Goal: Complete application form: Complete application form

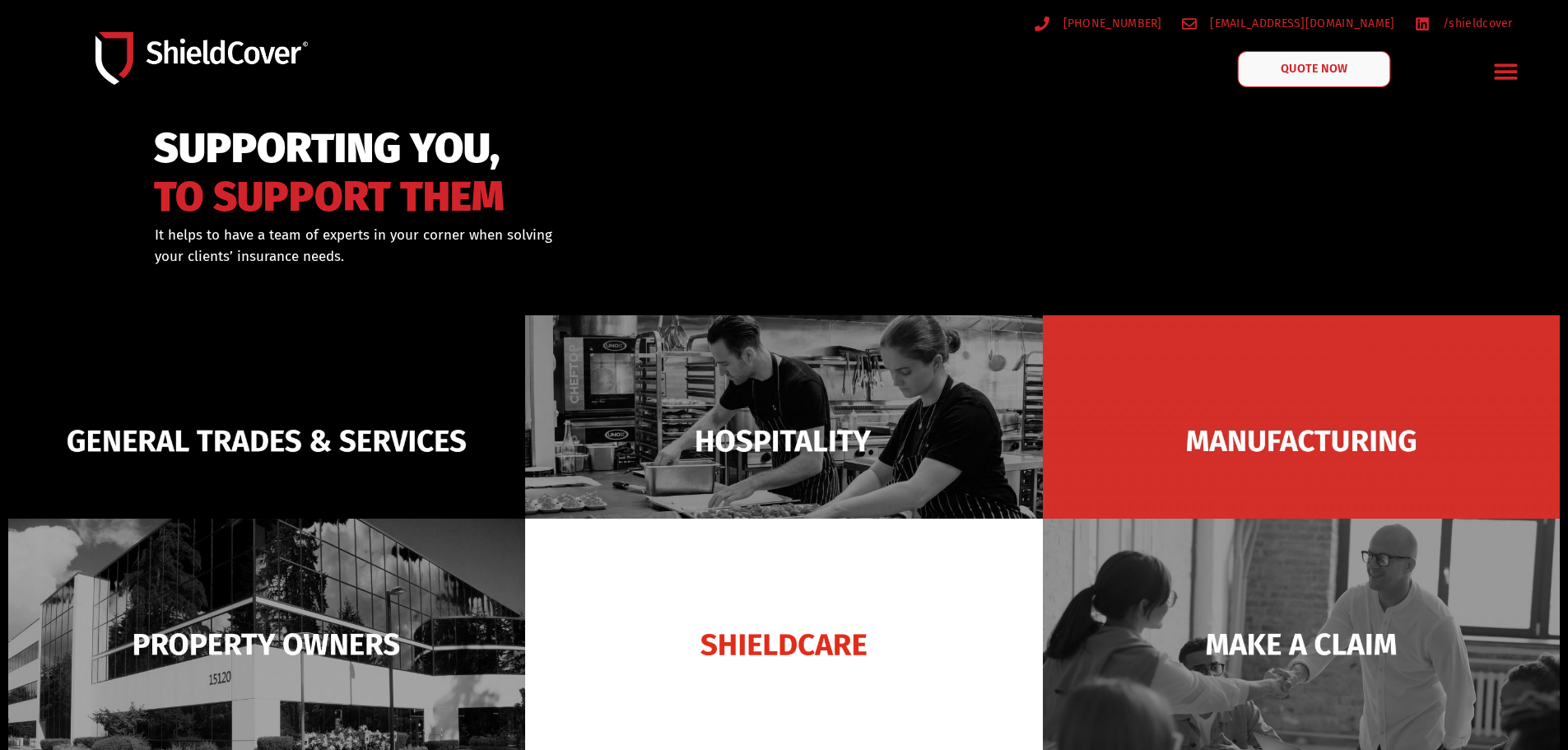
click at [1348, 73] on link "QUOTE NOW" at bounding box center [1314, 69] width 153 height 36
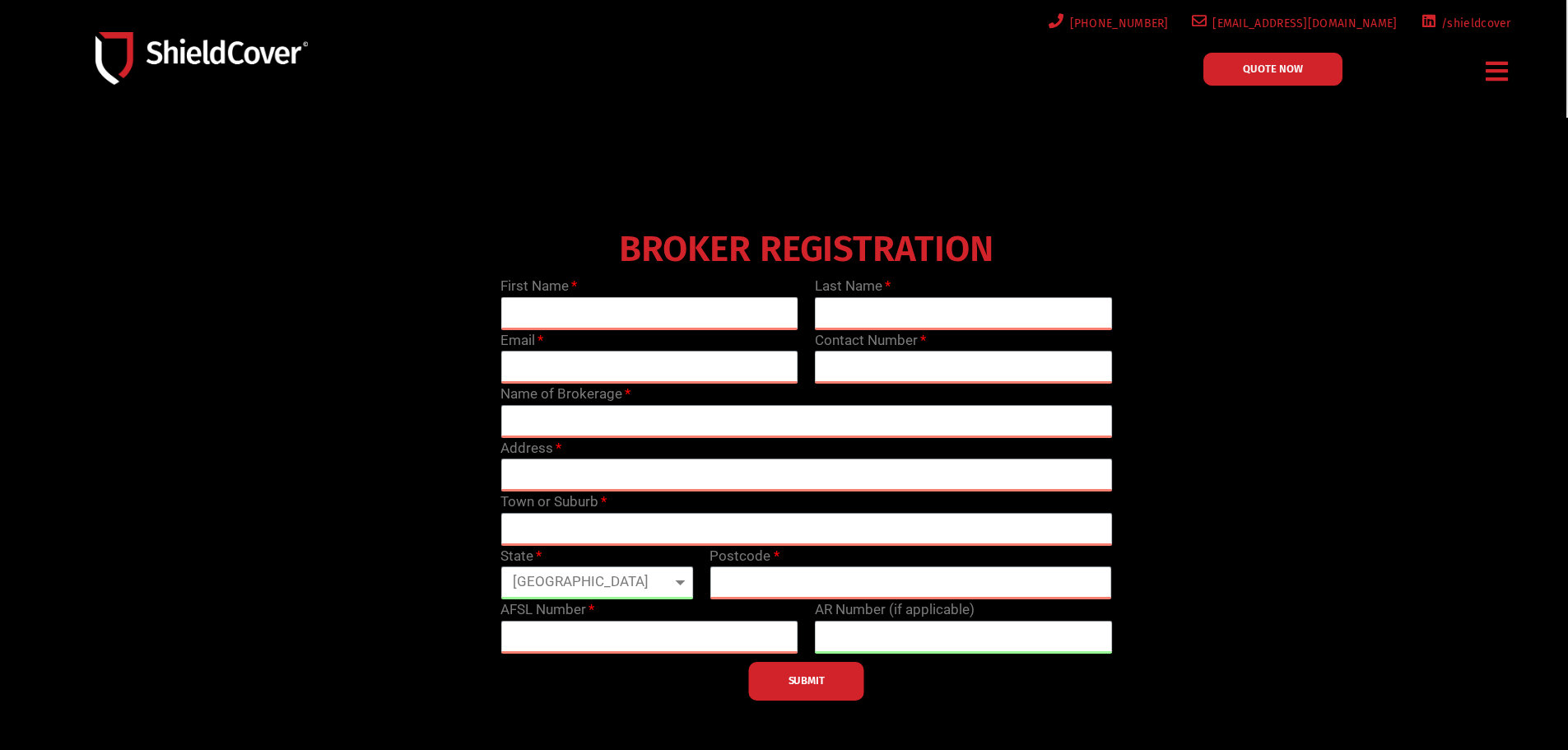
click at [651, 314] on input "text" at bounding box center [649, 313] width 298 height 33
type input "Jacinta"
click at [1495, 61] on icon "Menu Toggle" at bounding box center [1497, 71] width 22 height 26
click at [1504, 70] on icon "Menu Toggle" at bounding box center [1497, 71] width 22 height 26
click at [917, 315] on input "text" at bounding box center [964, 313] width 298 height 33
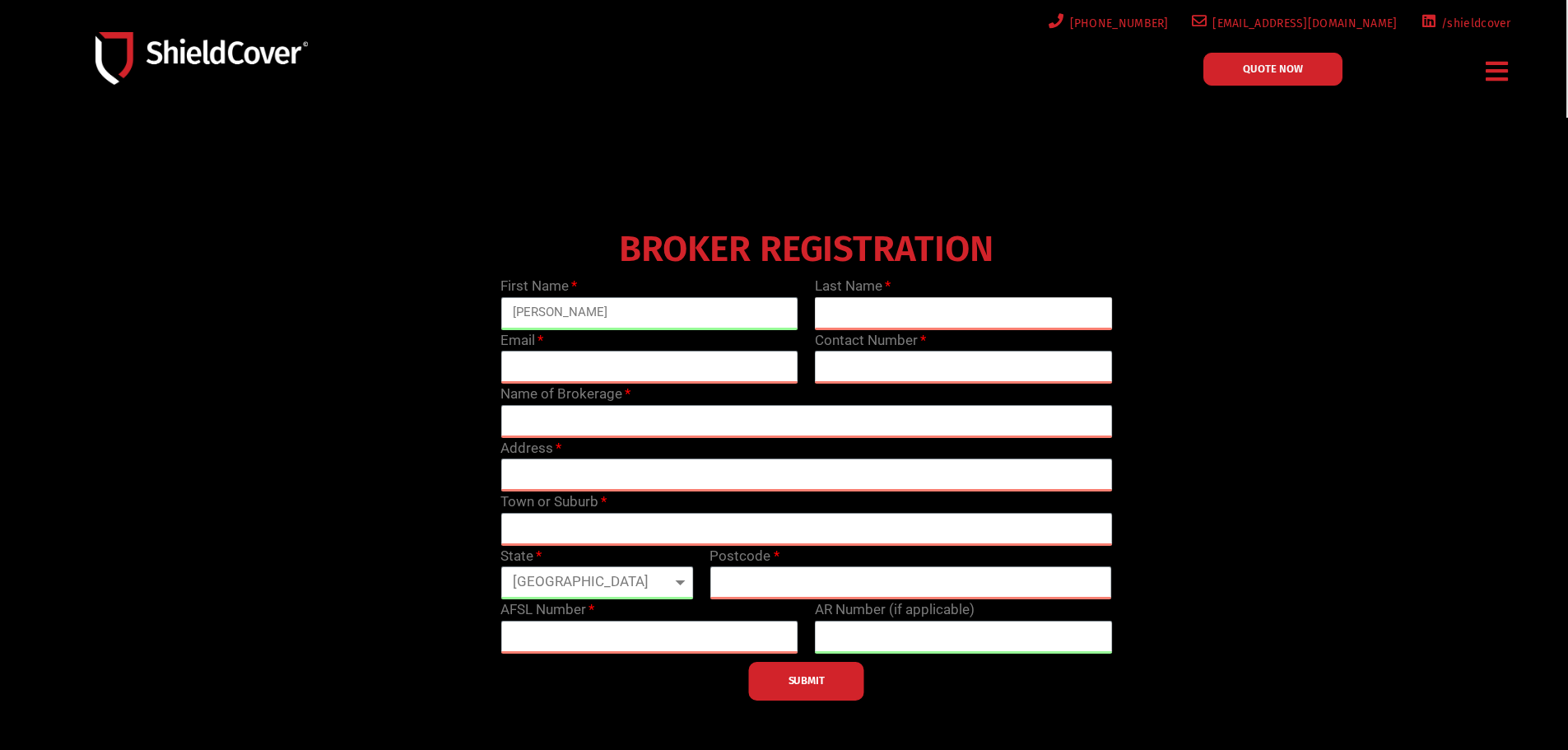
type input "Chappell"
click at [615, 369] on input "email" at bounding box center [649, 367] width 298 height 33
type input "jacinta.chappell@knightcorp.insure"
click at [868, 352] on input "text" at bounding box center [964, 367] width 298 height 33
type input "0892884232"
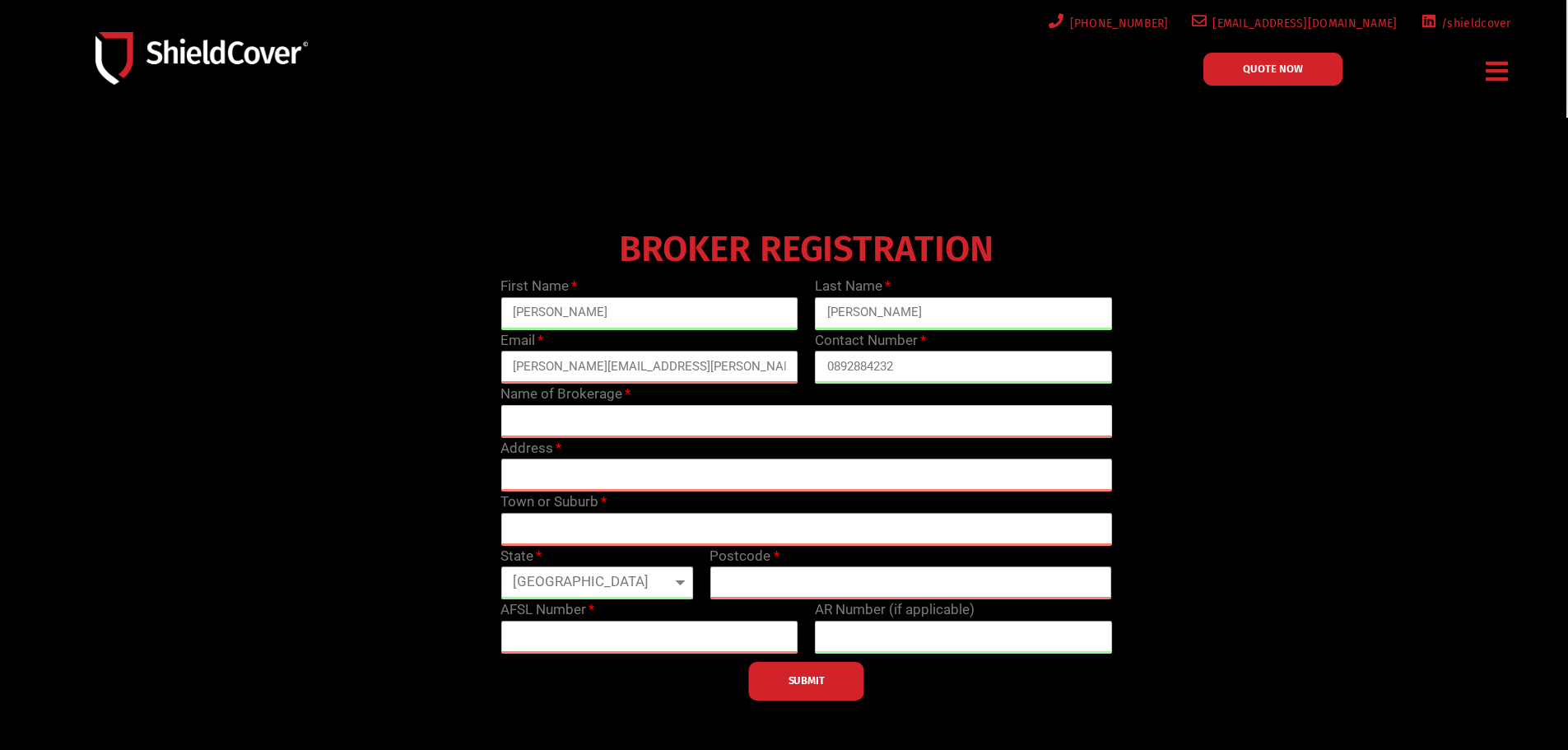
click at [658, 417] on input "text" at bounding box center [805, 422] width 611 height 33
type input "Knightcorp Insurance Brokers"
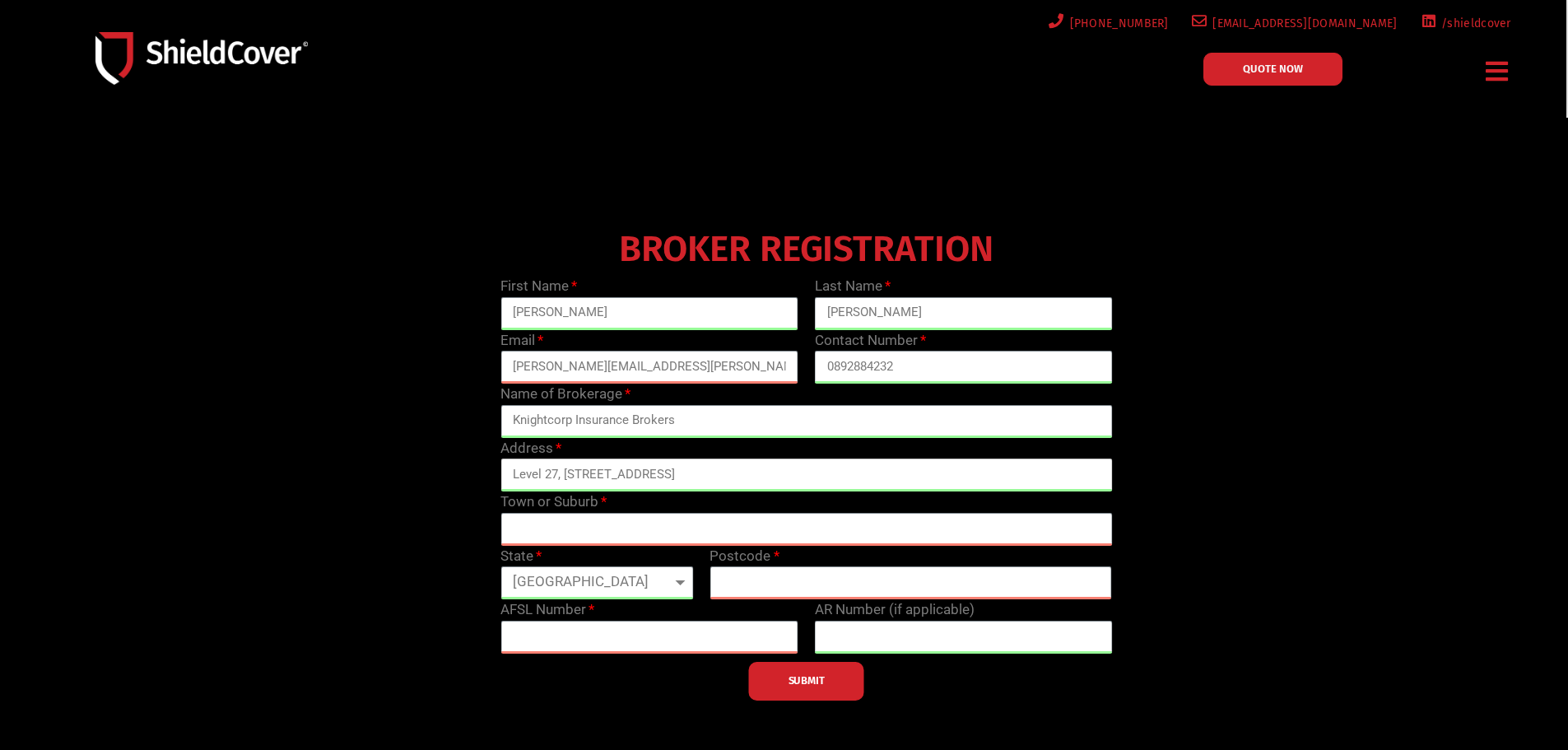
type input "Level 27, 197 St Georges Terrace"
type input "Perth"
select select "WA"
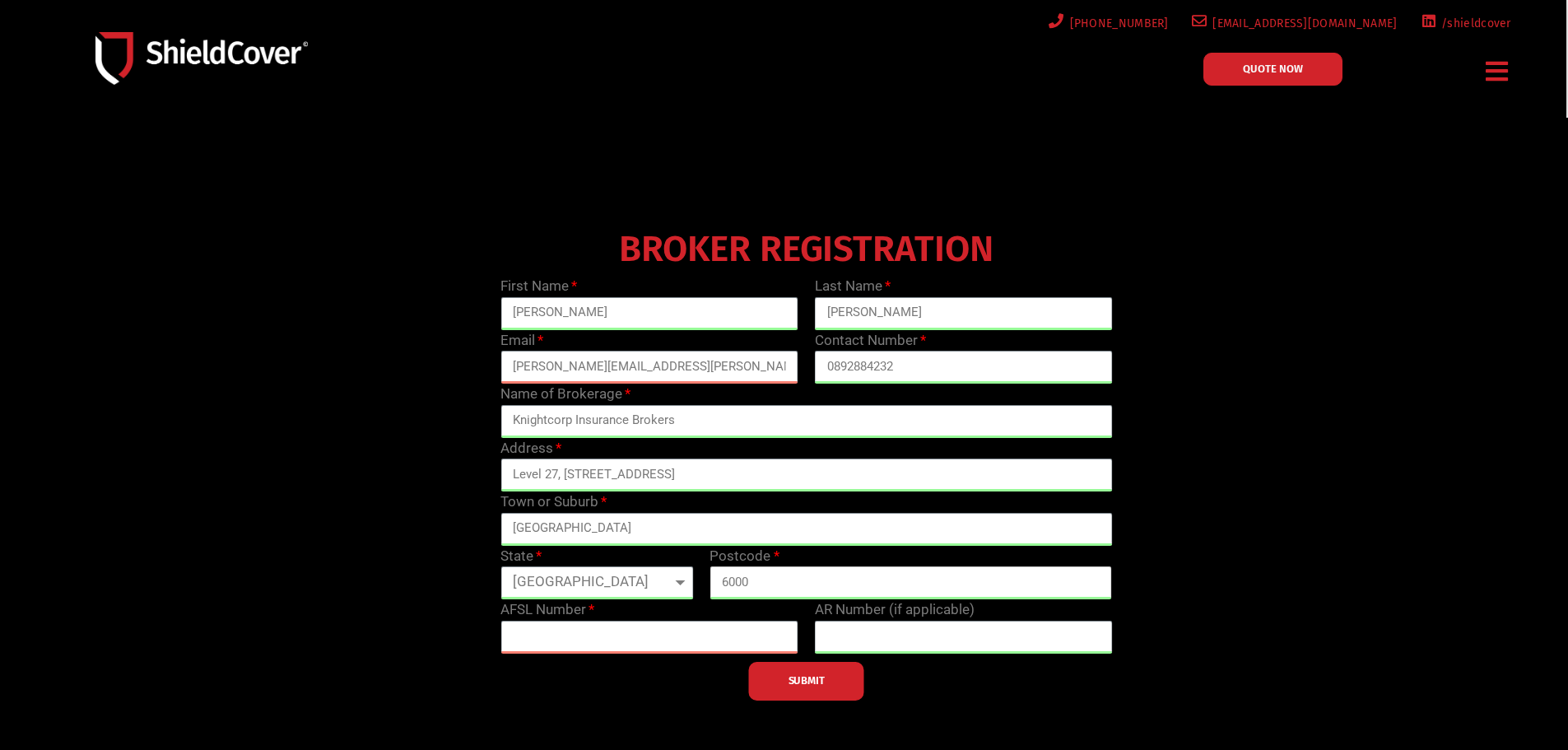
type input "6000"
click at [723, 643] on input "text" at bounding box center [649, 637] width 298 height 33
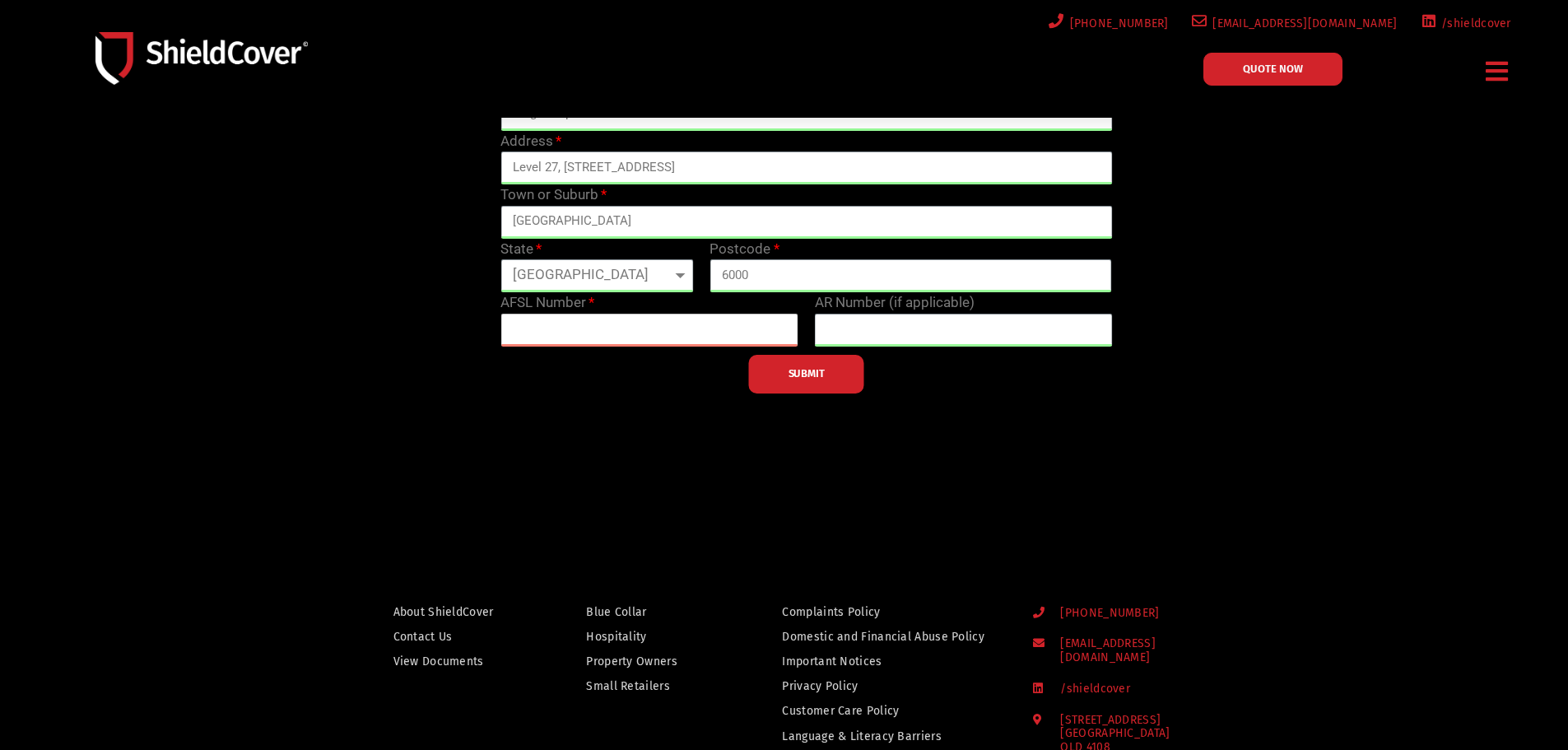
scroll to position [412, 0]
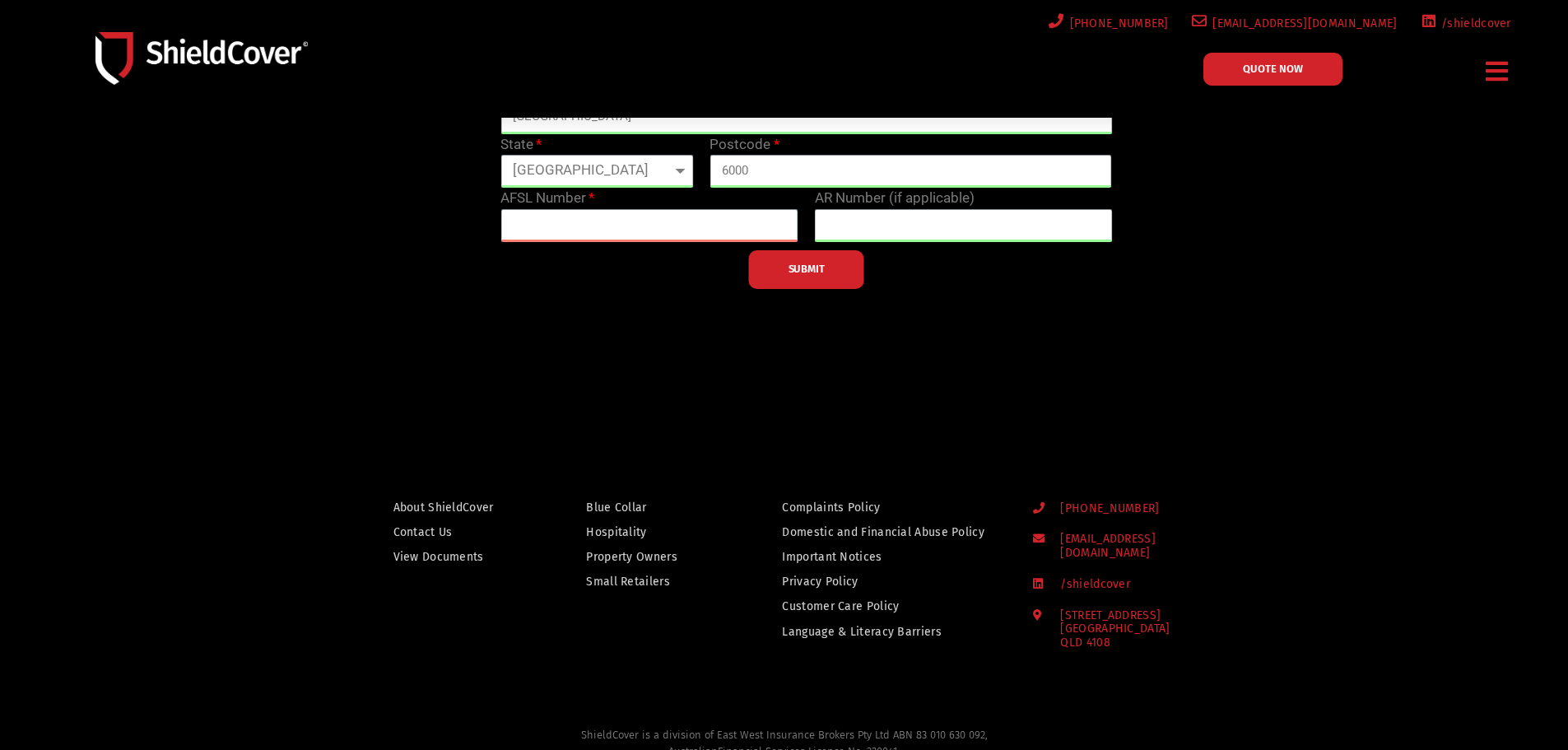
click at [1511, 77] on div "Menu" at bounding box center [1498, 71] width 36 height 38
click at [1502, 68] on icon "Menu Toggle" at bounding box center [1497, 71] width 22 height 26
click at [1296, 85] on link "QUOTE NOW" at bounding box center [1273, 69] width 139 height 33
click at [1296, 73] on span "QUOTE NOW" at bounding box center [1273, 69] width 60 height 11
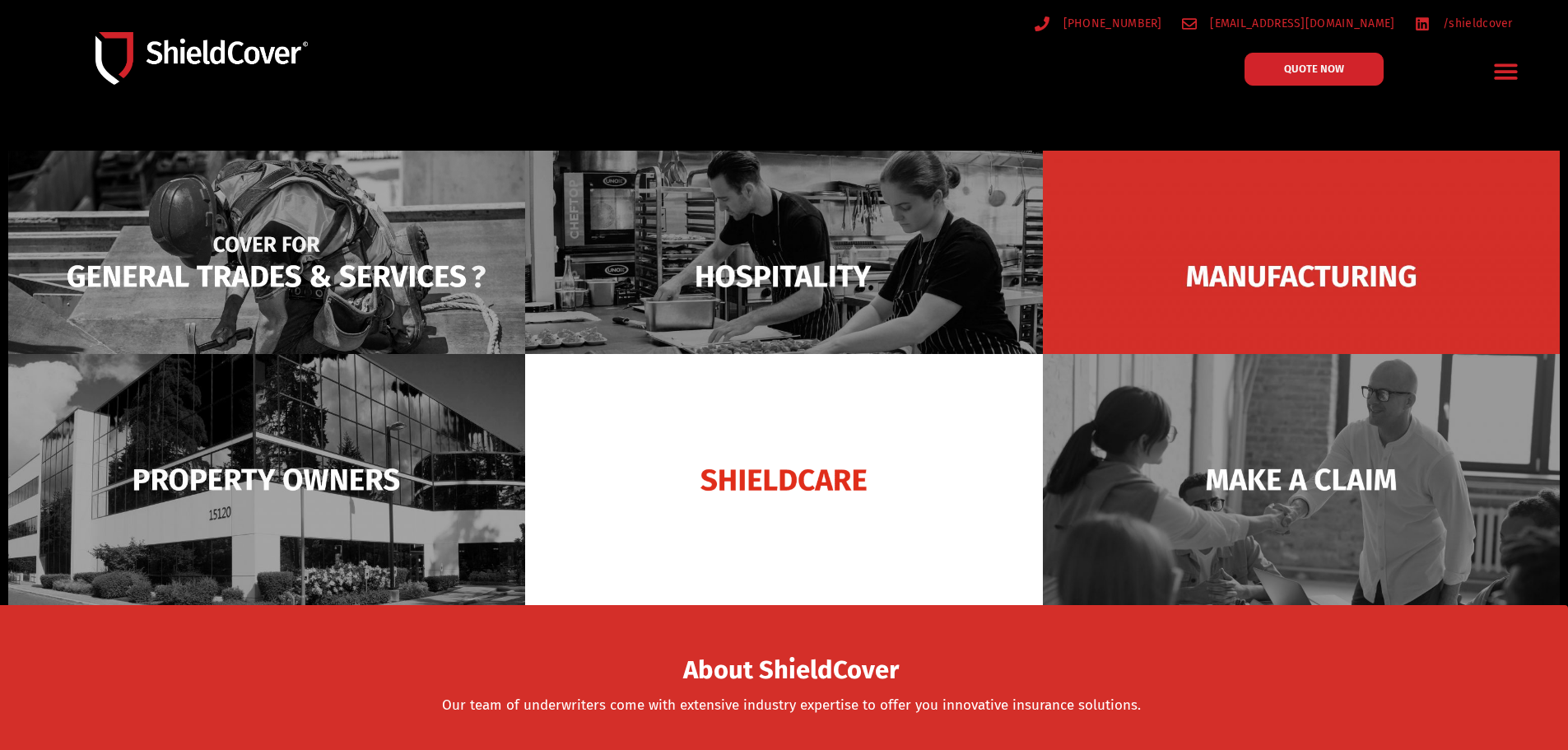
click at [291, 229] on img at bounding box center [266, 276] width 517 height 252
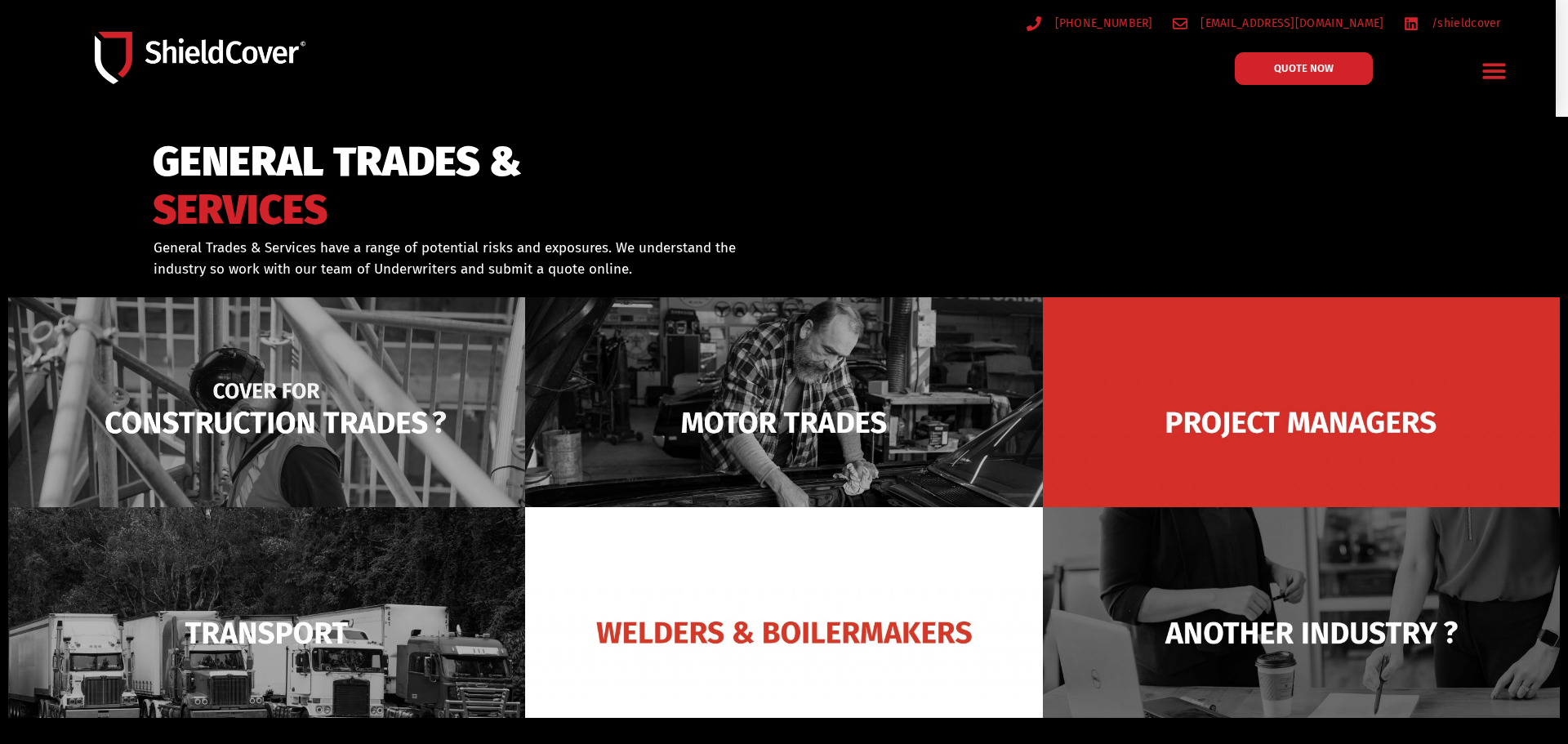
click at [303, 400] on img at bounding box center [267, 422] width 517 height 250
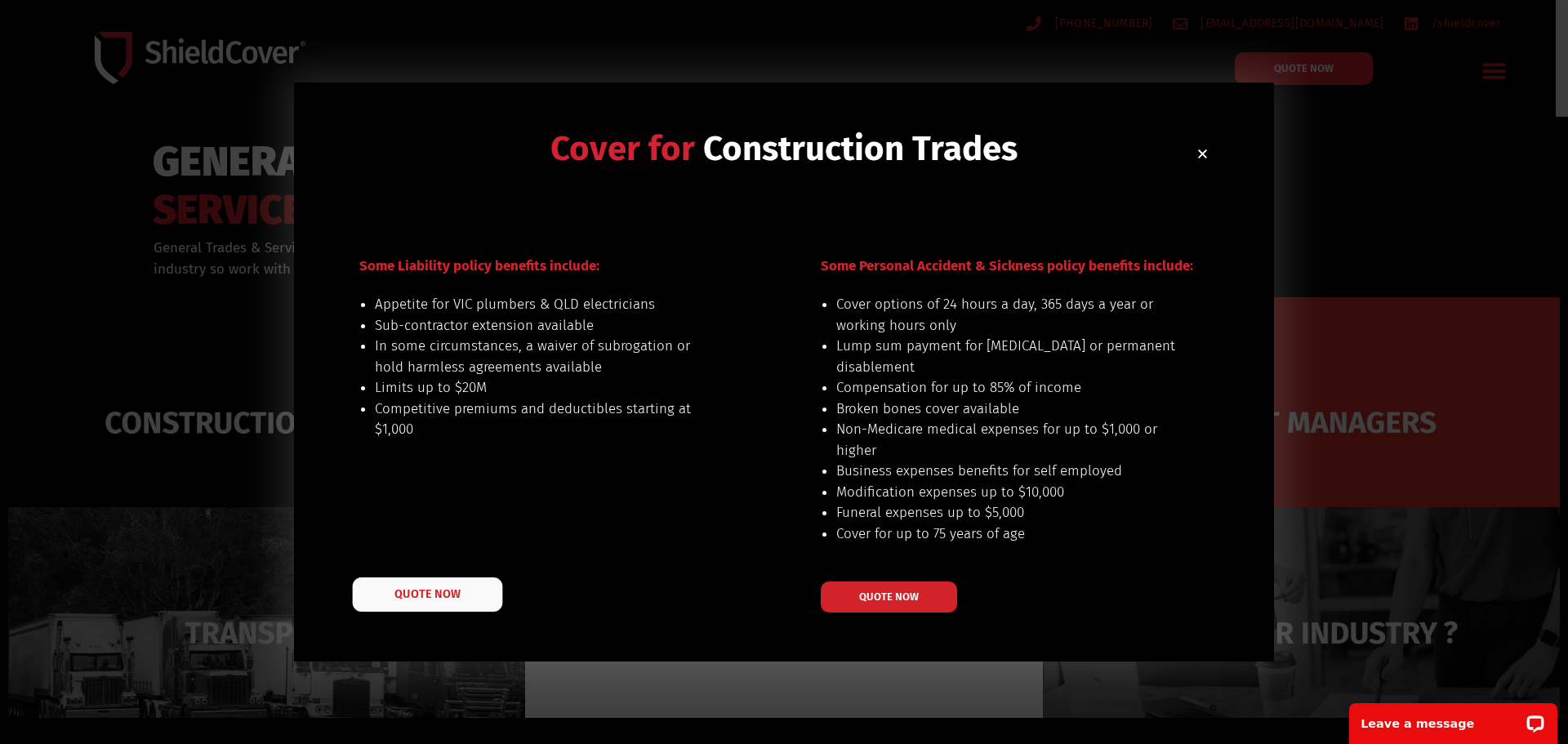
click at [431, 600] on span "QUOTE NOW" at bounding box center [427, 595] width 65 height 12
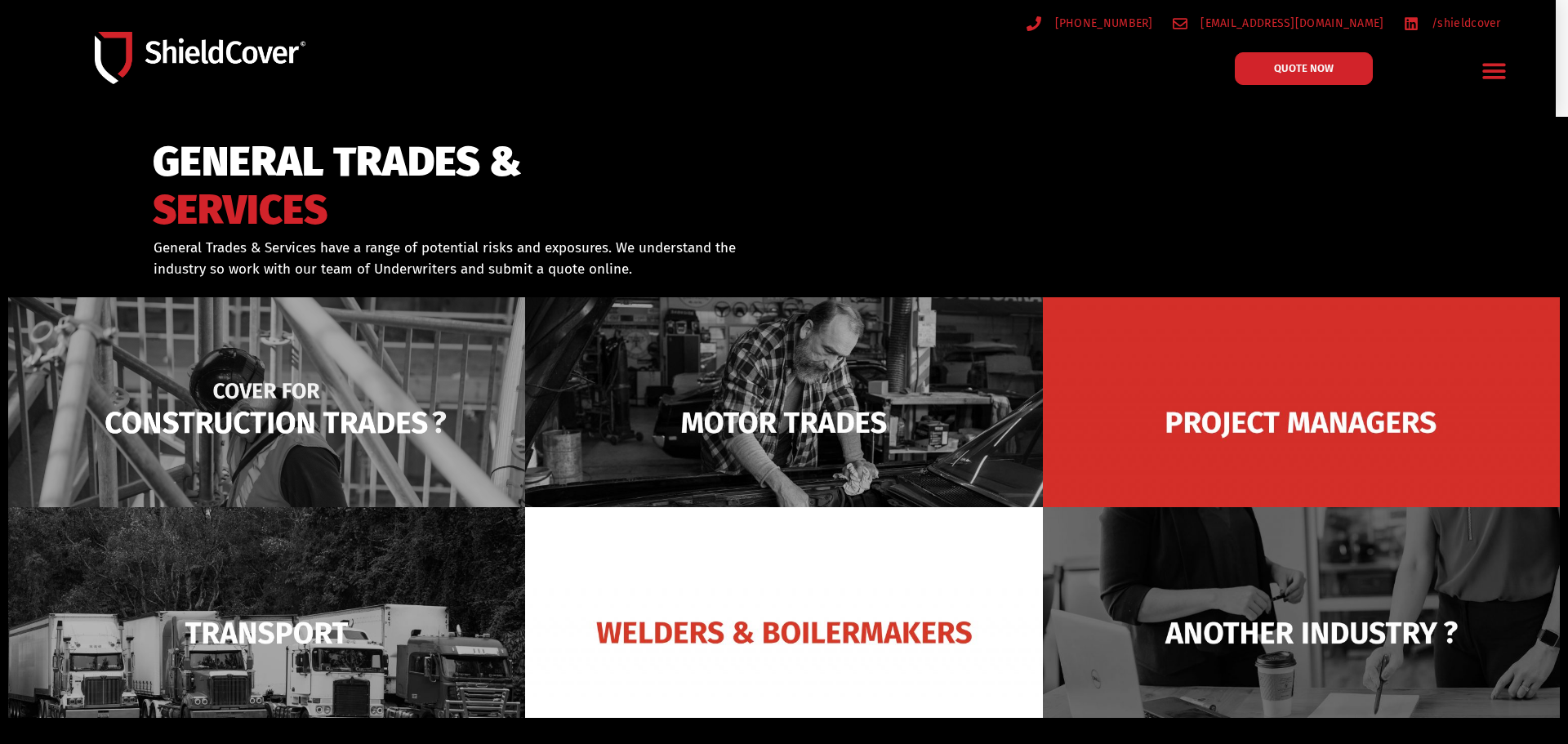
click at [337, 419] on img at bounding box center [267, 422] width 517 height 250
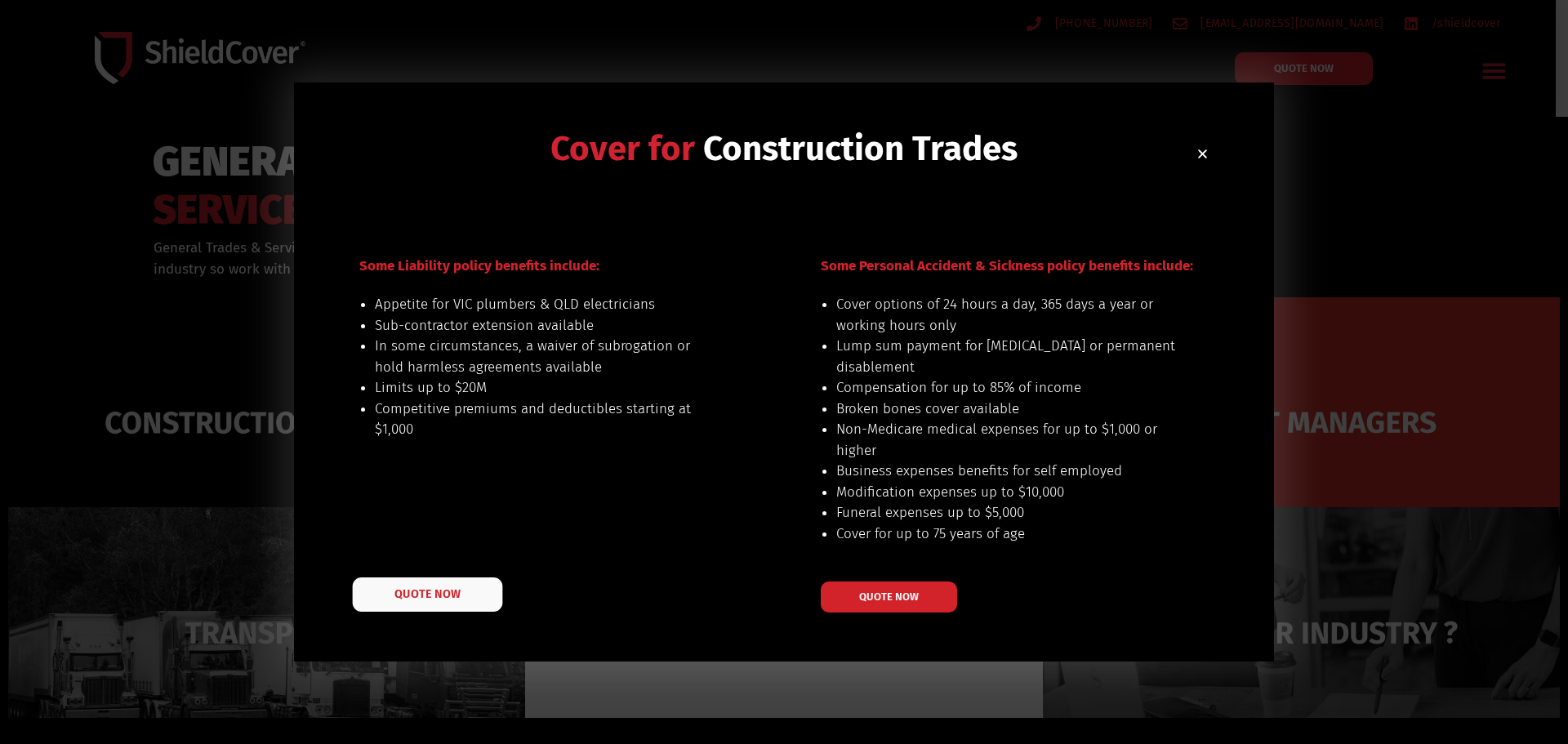
click at [445, 604] on link "QUOTE NOW" at bounding box center [427, 595] width 150 height 34
